Goal: Navigation & Orientation: Find specific page/section

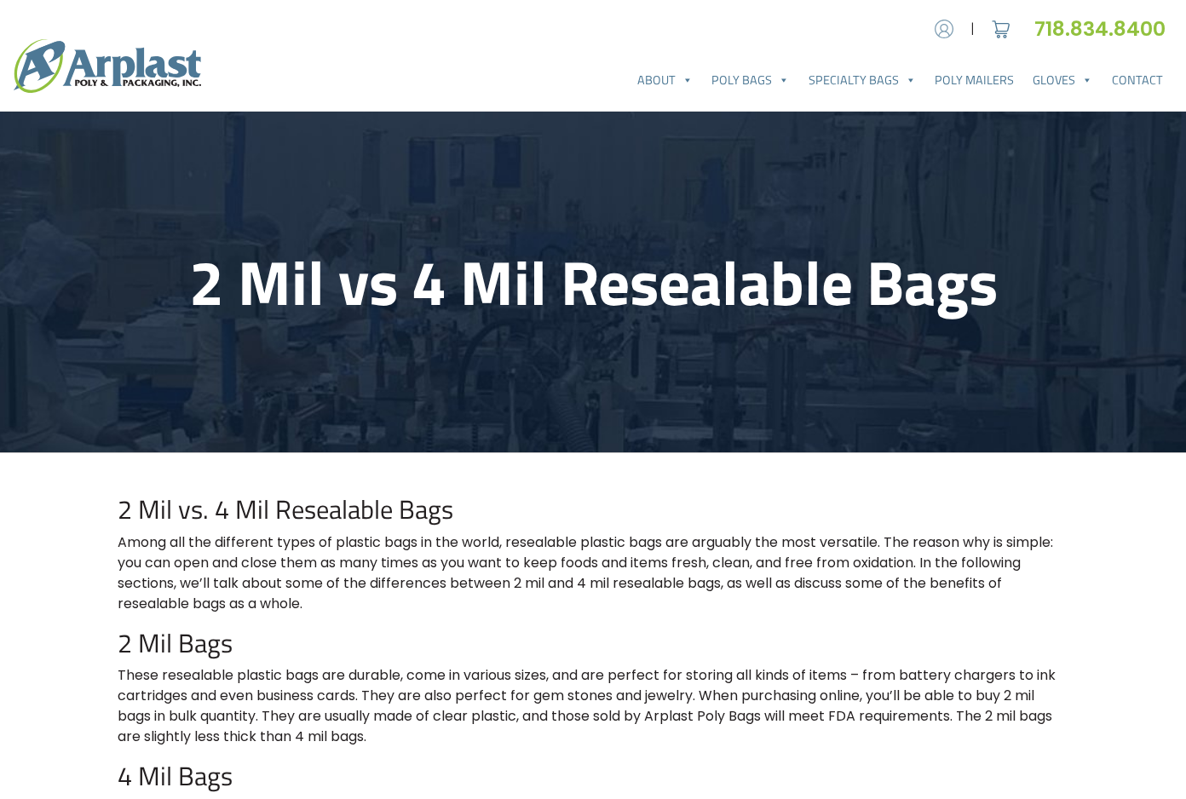
click at [939, 28] on img at bounding box center [944, 29] width 26 height 26
click at [759, 78] on link "Poly Bags" at bounding box center [750, 80] width 96 height 34
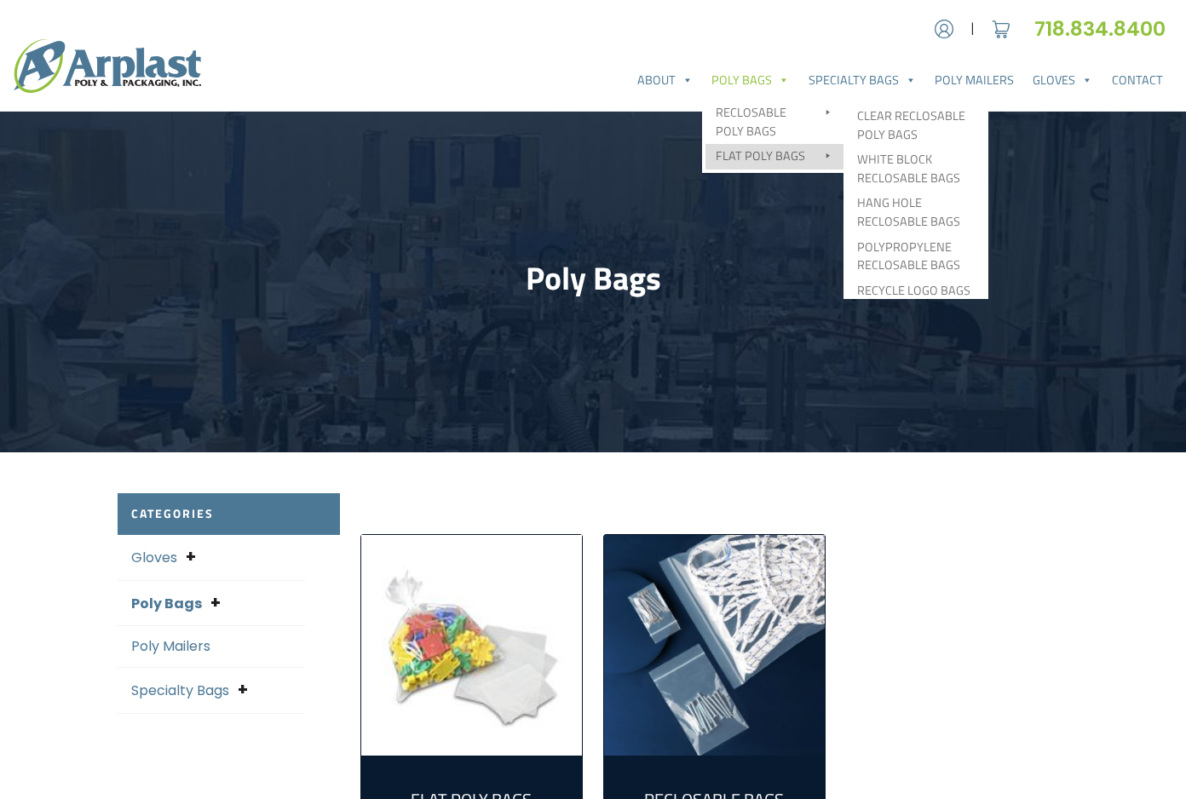
click at [763, 146] on link "Flat Poly Bags" at bounding box center [774, 157] width 138 height 26
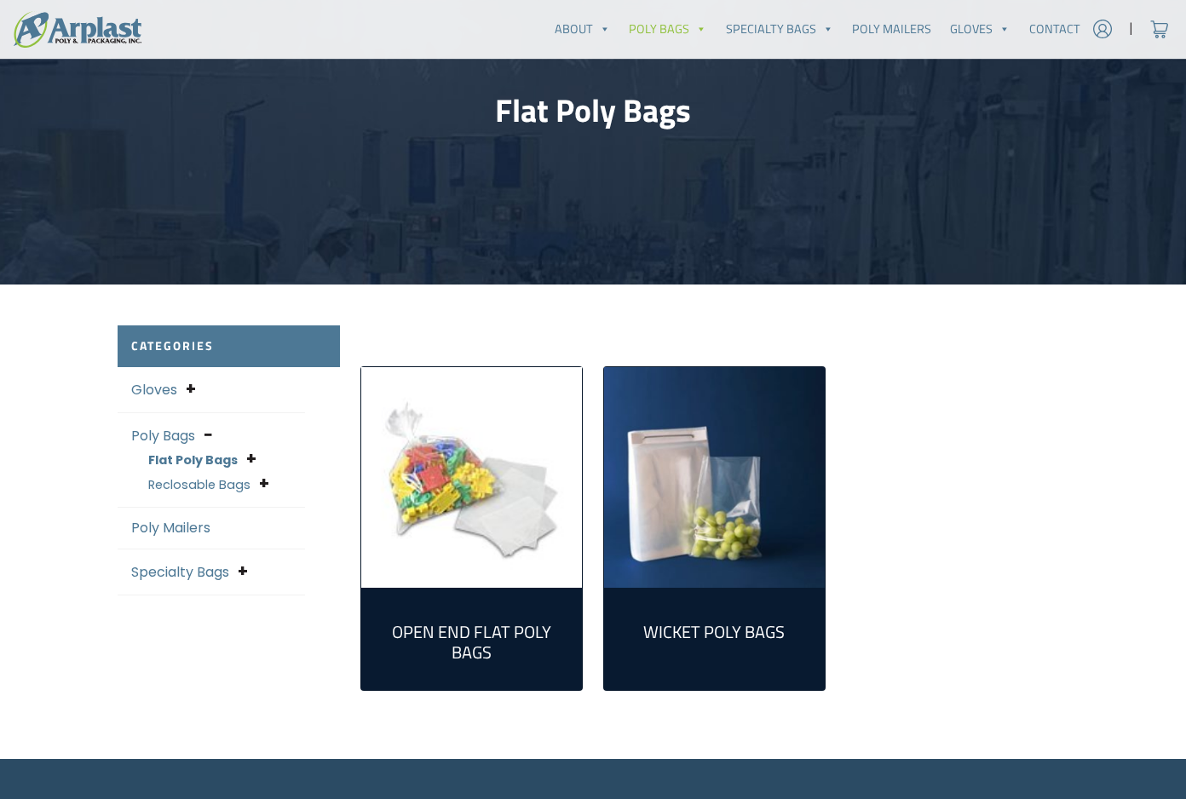
scroll to position [169, 0]
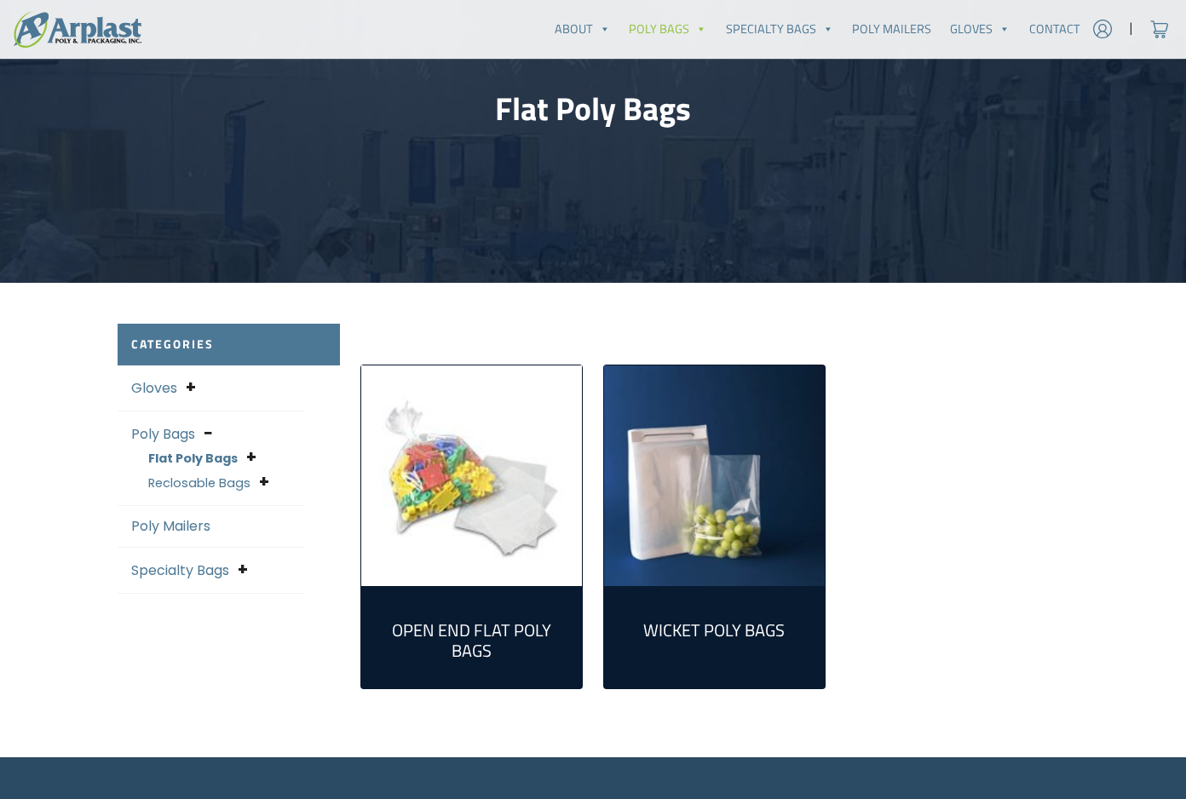
drag, startPoint x: 524, startPoint y: 451, endPoint x: 535, endPoint y: 448, distance: 11.6
click at [525, 451] on img "Visit product category Open End Flat Poly Bags" at bounding box center [471, 475] width 221 height 221
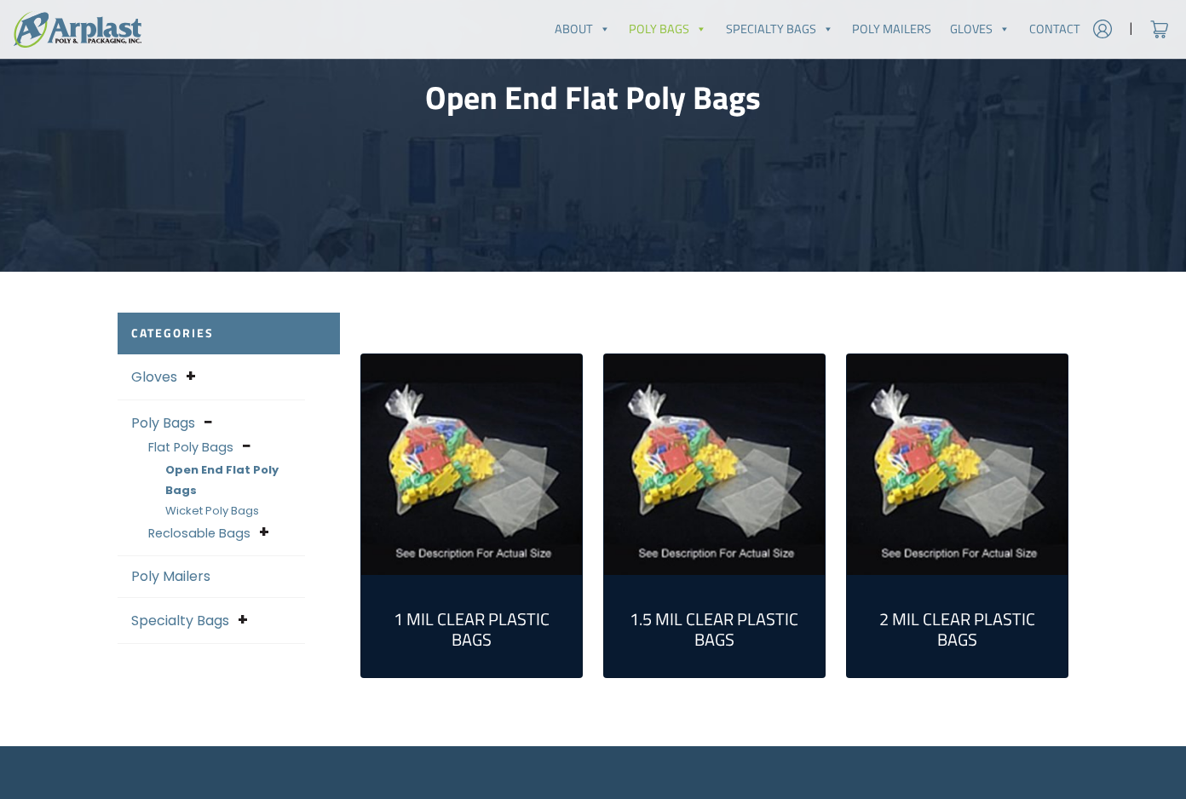
scroll to position [184, 0]
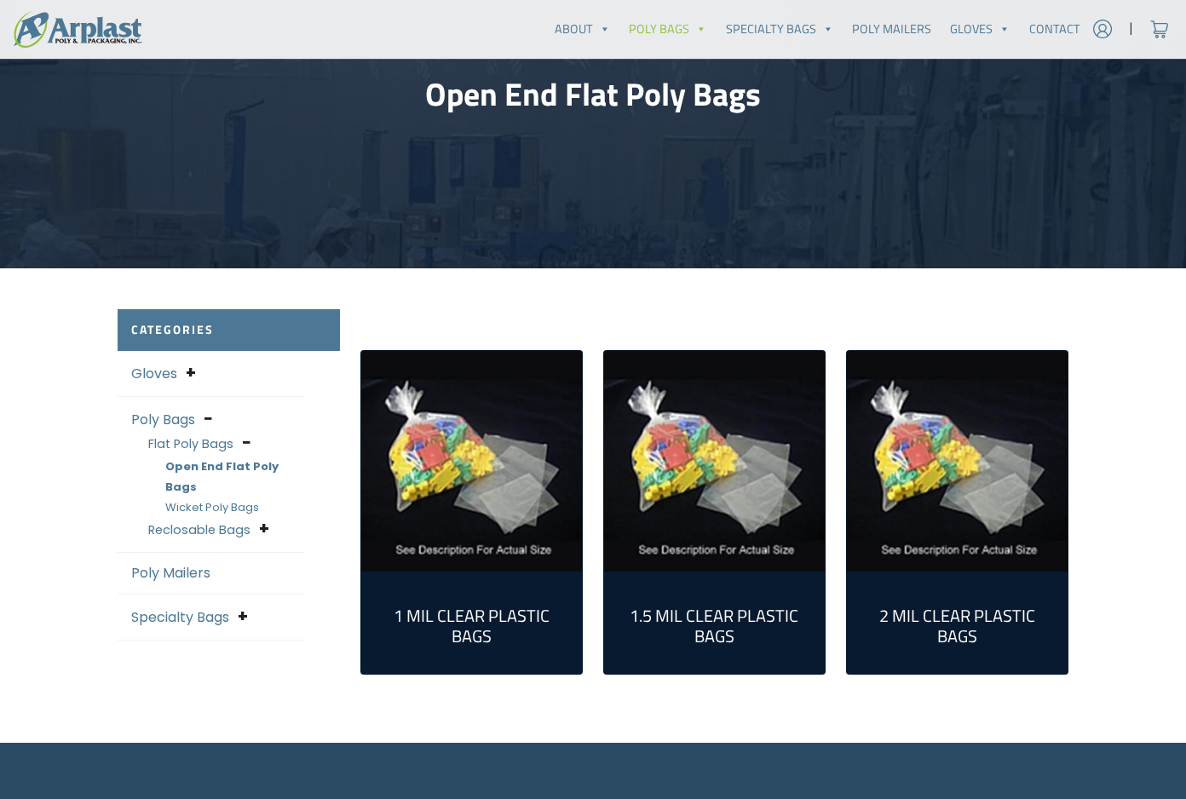
click at [145, 370] on link "Gloves" at bounding box center [154, 374] width 46 height 20
click at [197, 607] on link "Specialty Bags" at bounding box center [180, 617] width 98 height 20
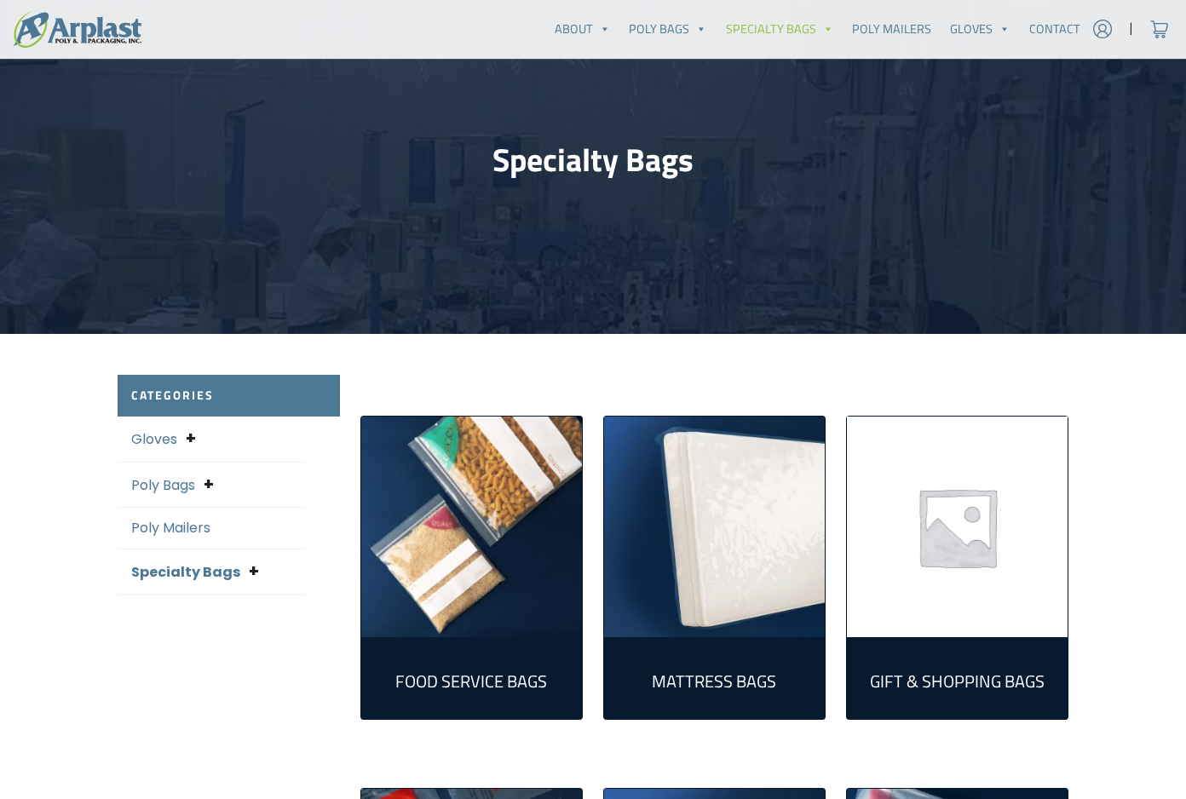
scroll to position [91, 0]
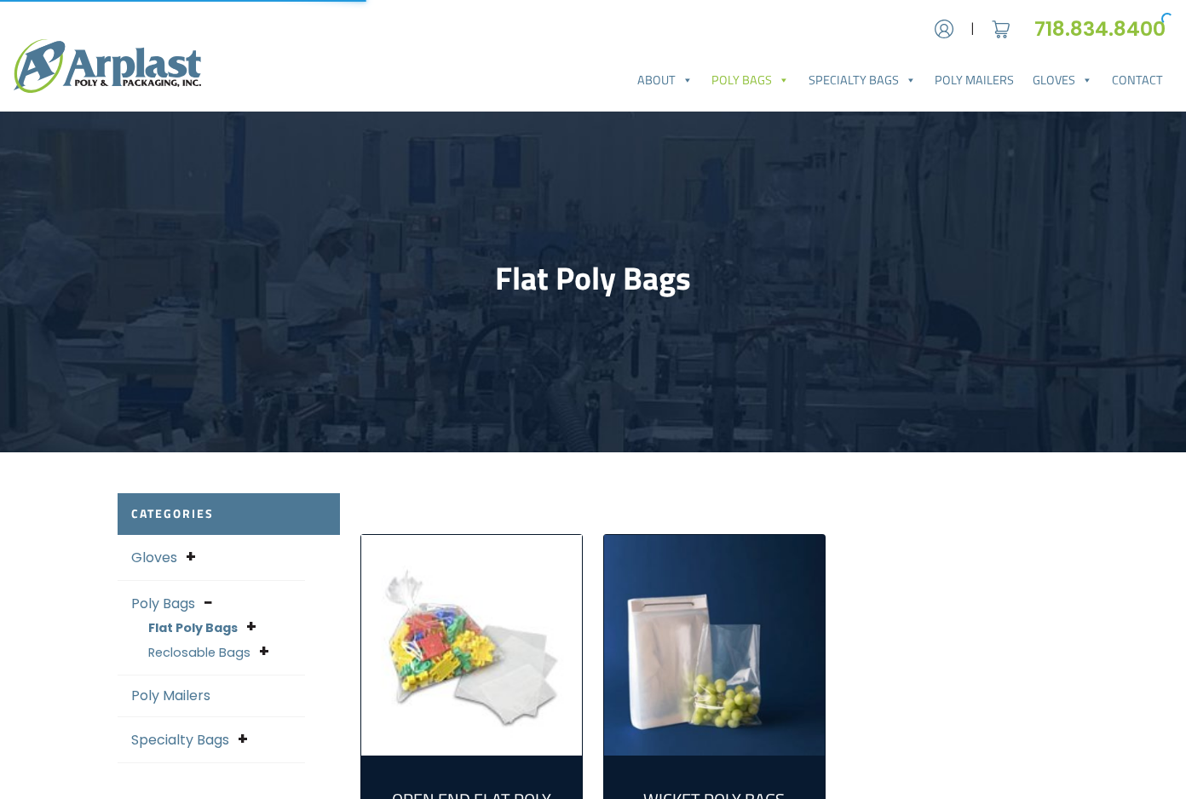
scroll to position [169, 0]
